Goal: Find contact information: Find contact information

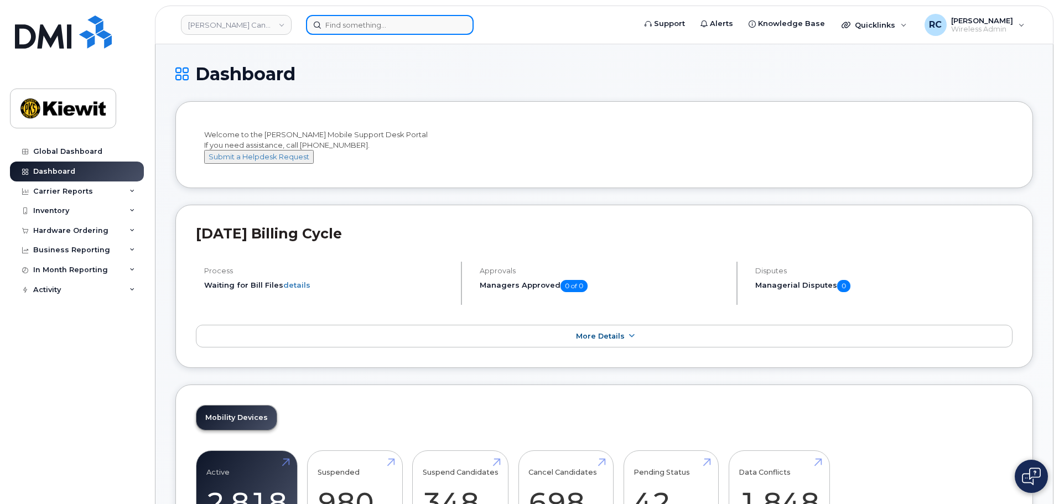
click at [357, 17] on input at bounding box center [390, 25] width 168 height 20
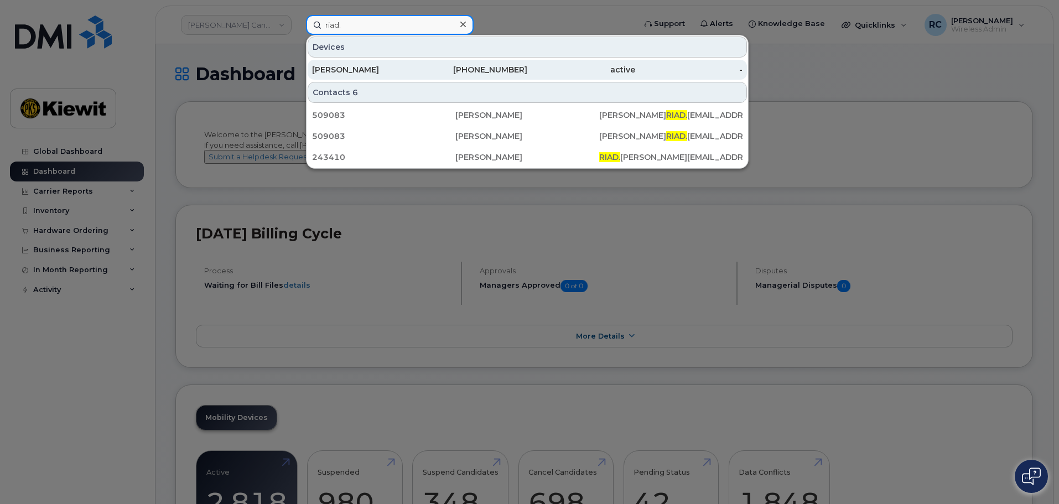
type input "riad."
click at [420, 63] on div "Riad Diab" at bounding box center [474, 70] width 108 height 20
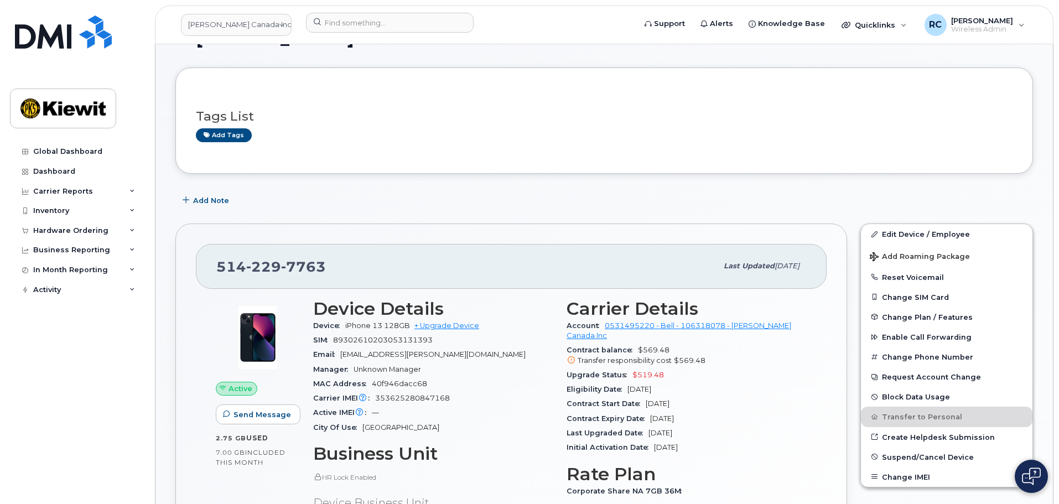
scroll to position [55, 0]
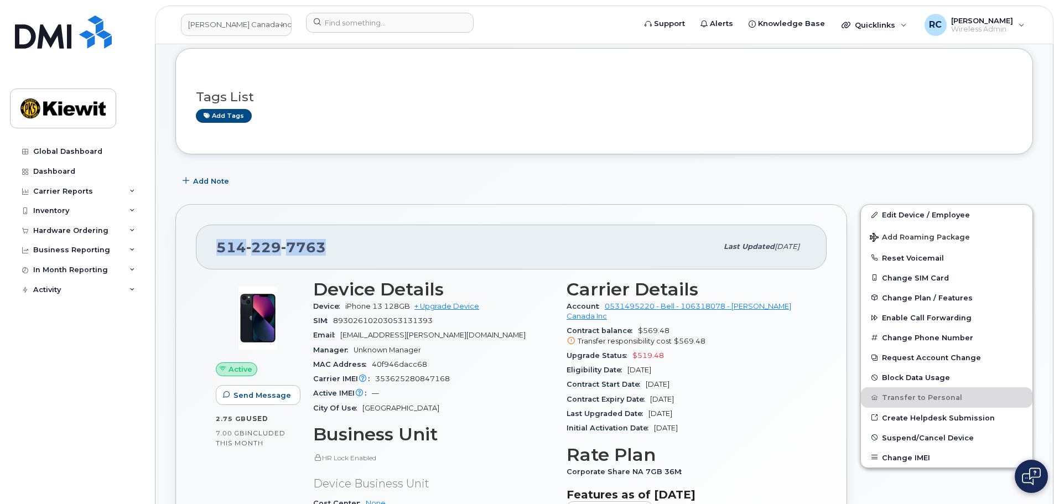
drag, startPoint x: 339, startPoint y: 243, endPoint x: 201, endPoint y: 240, distance: 137.8
click at [201, 240] on div "514 229 7763 Last updated Aug 06, 2025" at bounding box center [511, 247] width 631 height 44
copy span "514 229 7763"
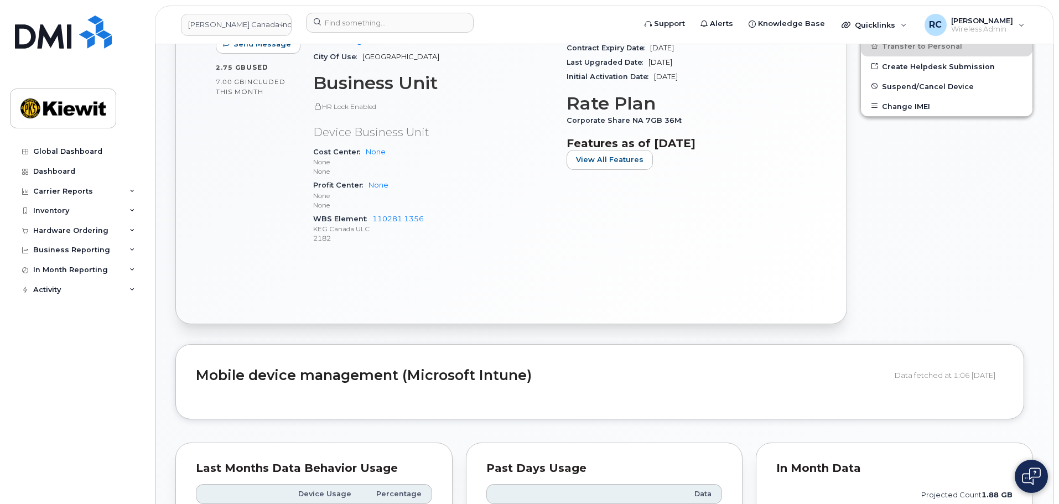
scroll to position [166, 0]
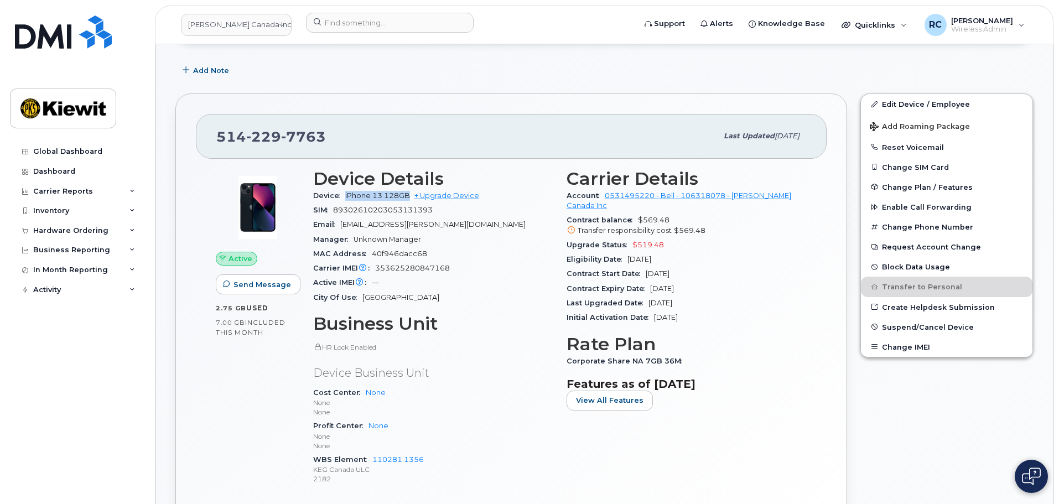
drag, startPoint x: 409, startPoint y: 197, endPoint x: 343, endPoint y: 196, distance: 65.8
click at [343, 196] on div "Device iPhone 13 128GB + Upgrade Device" at bounding box center [433, 196] width 240 height 14
copy span "iPhone 13 128GB"
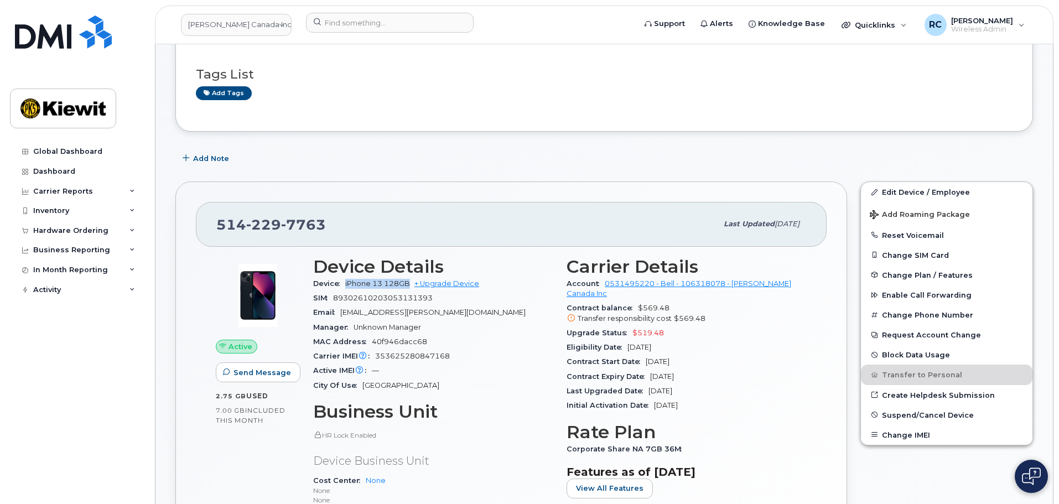
scroll to position [0, 0]
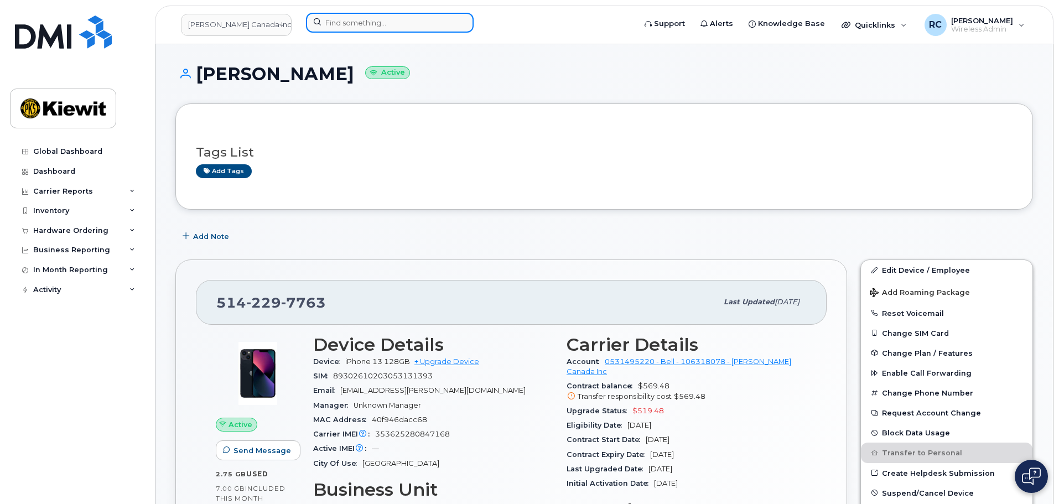
click at [409, 22] on input at bounding box center [390, 23] width 168 height 20
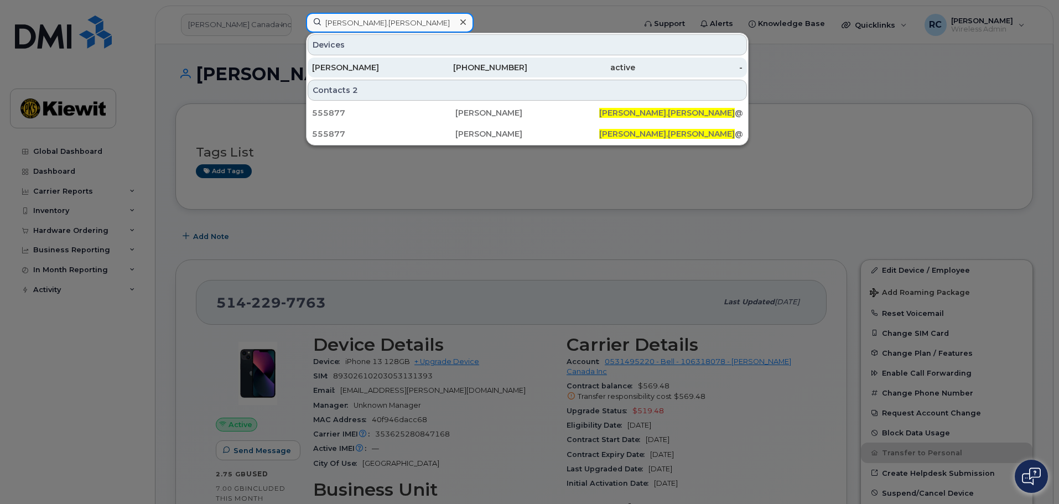
type input "anthony.pace"
click at [393, 69] on div "ANTHONY PACE" at bounding box center [366, 67] width 108 height 11
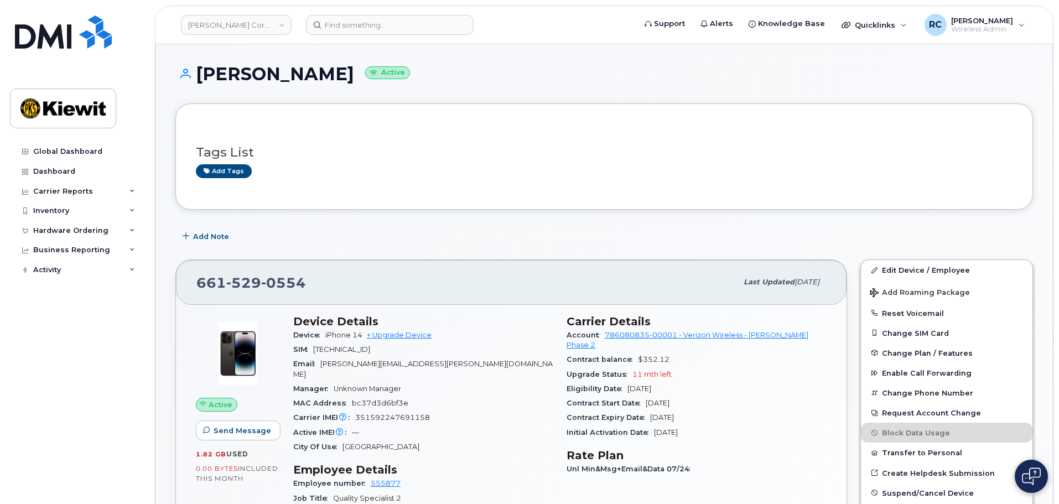
click at [362, 335] on span "iPhone 14" at bounding box center [343, 335] width 37 height 8
drag, startPoint x: 312, startPoint y: 280, endPoint x: 189, endPoint y: 282, distance: 122.8
click at [189, 282] on div "661 529 0554 Last updated Jul 31, 2025" at bounding box center [511, 282] width 670 height 44
copy span "661 529 0554"
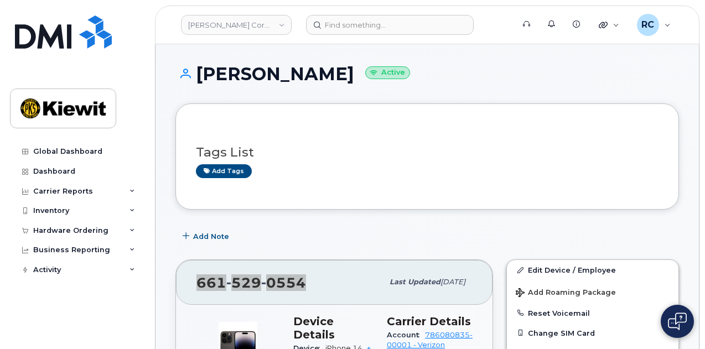
scroll to position [111, 0]
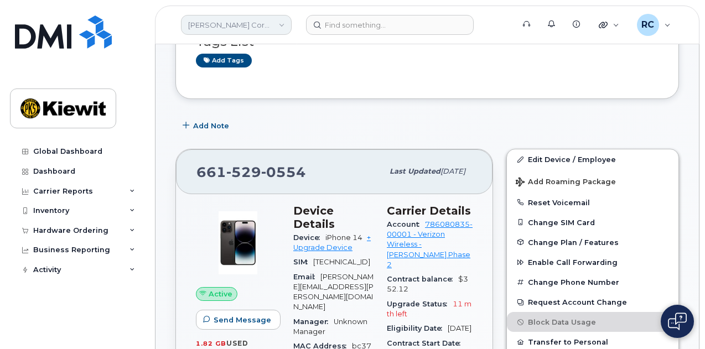
click at [206, 16] on link "Kiewit Corporation" at bounding box center [236, 25] width 111 height 20
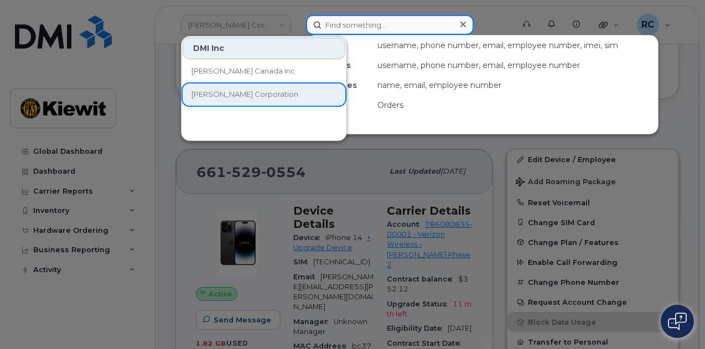
click at [390, 24] on input at bounding box center [390, 25] width 168 height 20
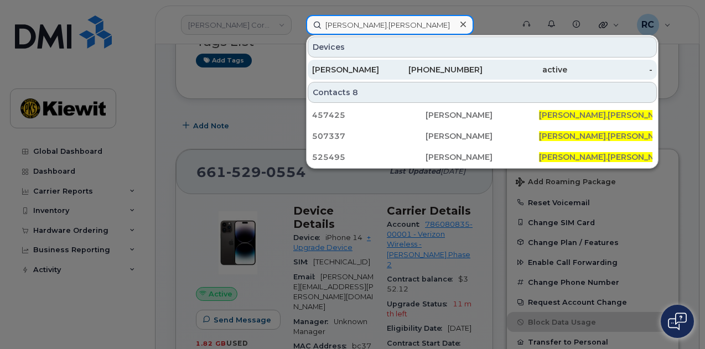
type input "trevor.william"
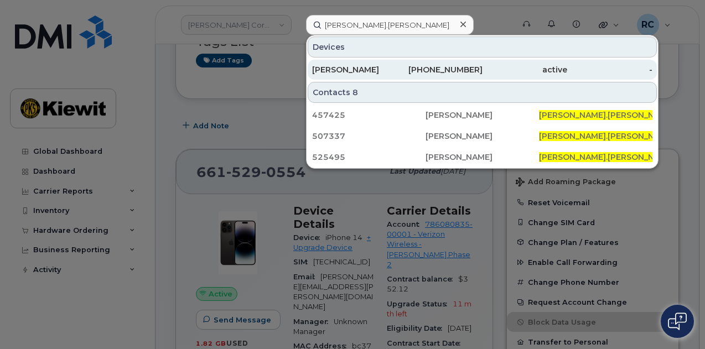
click at [397, 66] on link "TREVOR WILLIAMS 865-839-7863 active -" at bounding box center [482, 70] width 349 height 20
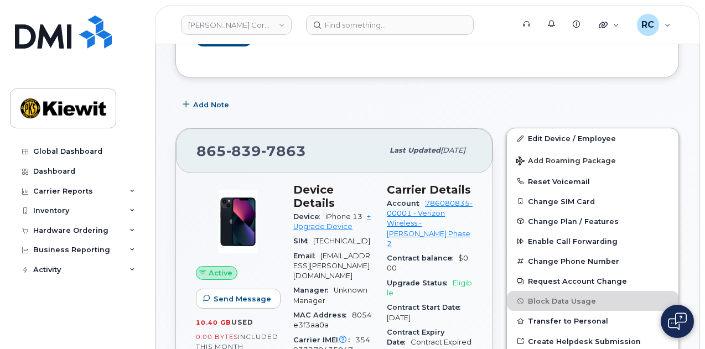
scroll to position [166, 0]
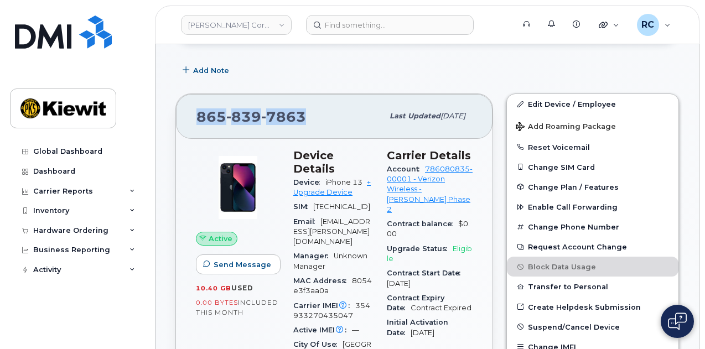
drag, startPoint x: 303, startPoint y: 114, endPoint x: 192, endPoint y: 117, distance: 110.7
click at [192, 117] on div "865 839 7863 Last updated Jul 31, 2025" at bounding box center [334, 116] width 316 height 44
copy span "865 839 7863"
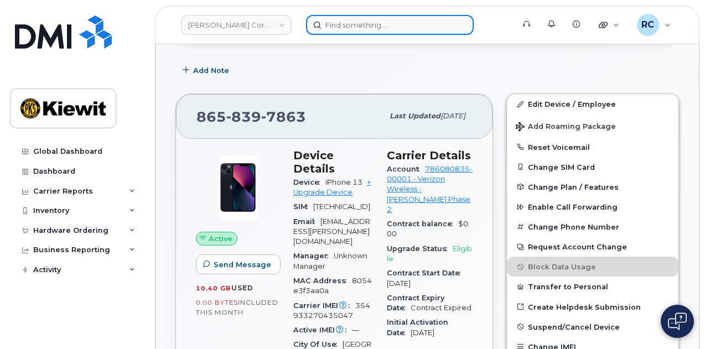
click at [355, 30] on input at bounding box center [390, 25] width 168 height 20
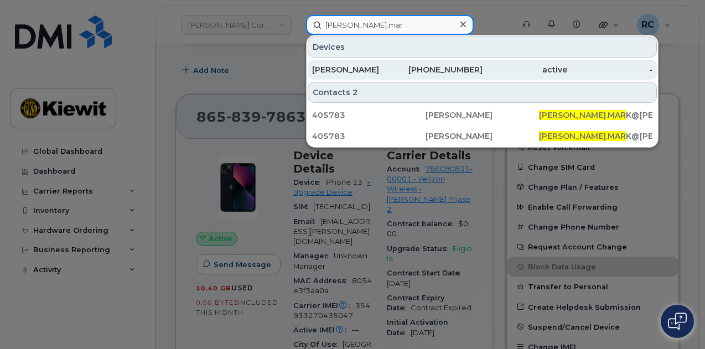
type input "vivian.mar"
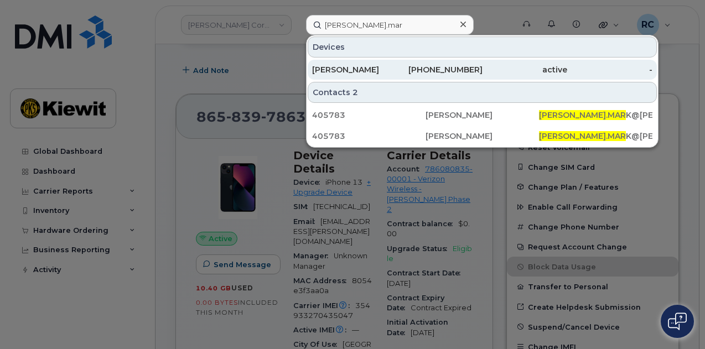
click at [384, 70] on div "[PERSON_NAME]" at bounding box center [354, 69] width 85 height 11
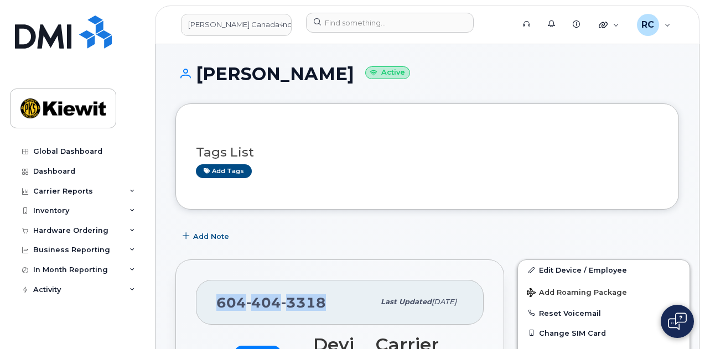
drag, startPoint x: 324, startPoint y: 296, endPoint x: 208, endPoint y: 301, distance: 116.3
click at [208, 301] on div "[PHONE_NUMBER] Last updated [DATE]" at bounding box center [340, 302] width 288 height 44
copy span "[PHONE_NUMBER]"
